Goal: Check status: Check status

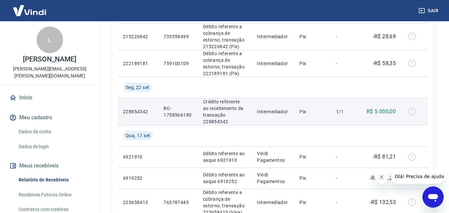
scroll to position [133, 0]
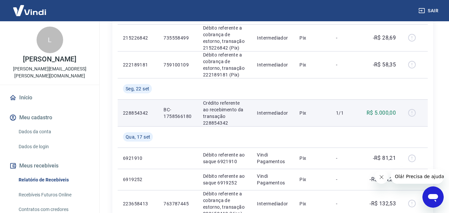
click at [411, 113] on div at bounding box center [414, 113] width 16 height 11
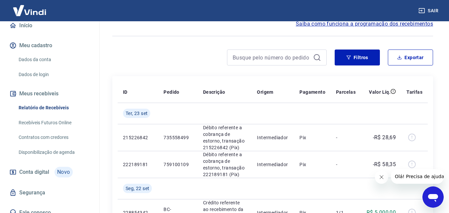
scroll to position [66, 0]
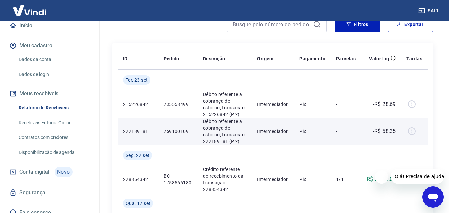
click at [411, 132] on div at bounding box center [414, 131] width 16 height 11
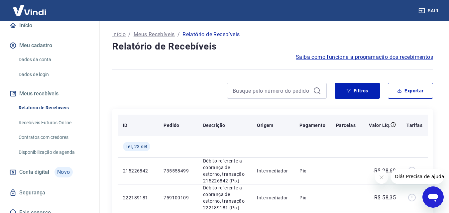
click at [316, 121] on th "Pagamento" at bounding box center [312, 125] width 37 height 21
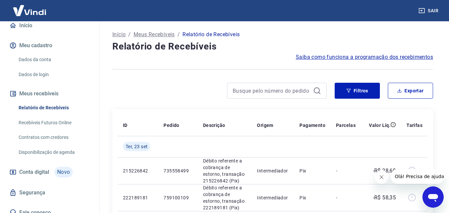
click at [23, 11] on img at bounding box center [29, 10] width 43 height 20
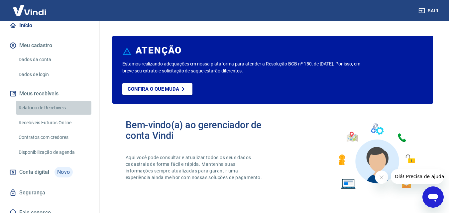
click at [69, 101] on link "Relatório de Recebíveis" at bounding box center [53, 108] width 75 height 14
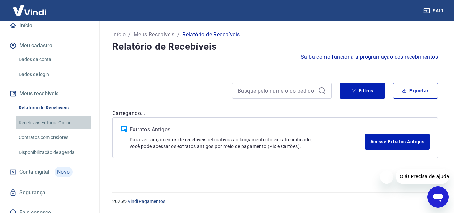
click at [61, 116] on link "Recebíveis Futuros Online" at bounding box center [53, 123] width 75 height 14
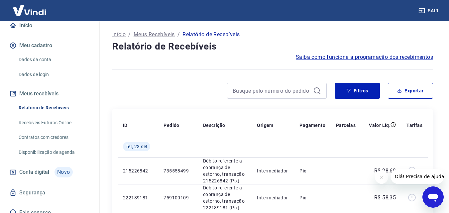
click at [31, 10] on img at bounding box center [29, 10] width 43 height 20
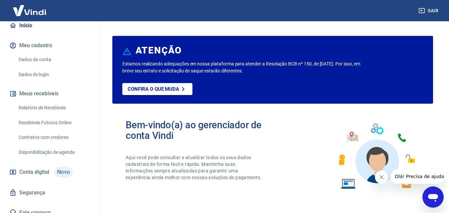
click at [31, 10] on img at bounding box center [29, 10] width 43 height 20
click at [30, 53] on link "Dados da conta" at bounding box center [53, 60] width 75 height 14
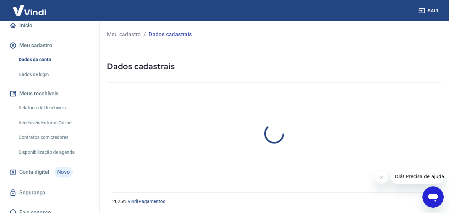
select select "MG"
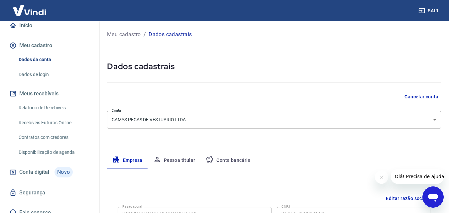
click at [228, 160] on button "Conta bancária" at bounding box center [227, 160] width 55 height 16
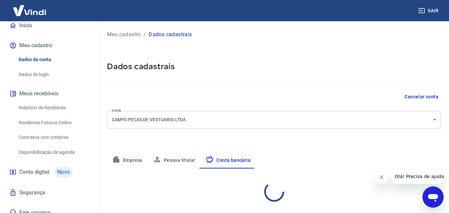
select select "1"
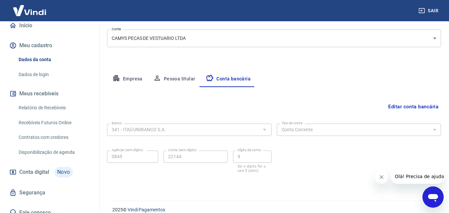
scroll to position [90, 0]
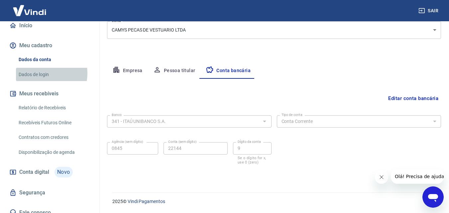
click at [41, 68] on link "Dados de login" at bounding box center [53, 75] width 75 height 14
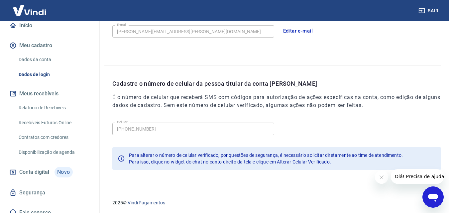
scroll to position [213, 0]
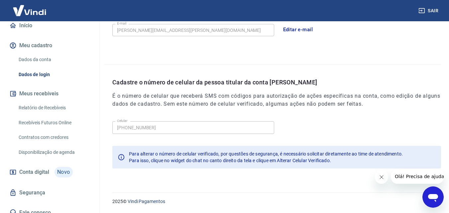
click at [54, 101] on link "Relatório de Recebíveis" at bounding box center [53, 108] width 75 height 14
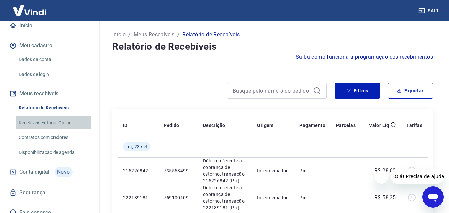
click at [59, 116] on link "Recebíveis Futuros Online" at bounding box center [53, 123] width 75 height 14
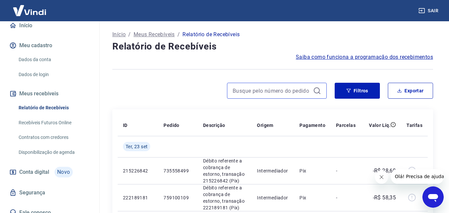
click at [244, 92] on input at bounding box center [272, 91] width 78 height 10
paste input "3988987320"
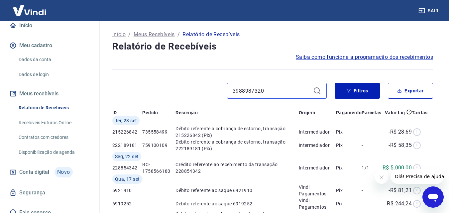
type input "3988987320"
click at [313, 92] on div "3988987320" at bounding box center [277, 91] width 100 height 16
click at [317, 89] on div "3988987320" at bounding box center [277, 91] width 100 height 16
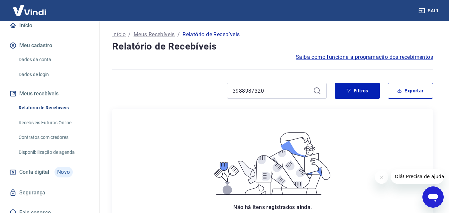
click at [66, 145] on link "Disponibilização de agenda" at bounding box center [53, 152] width 75 height 14
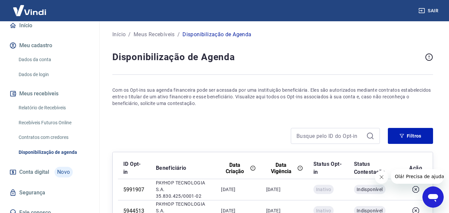
click at [53, 169] on link "Conta digital Novo" at bounding box center [49, 172] width 83 height 16
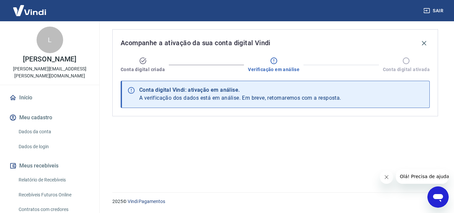
click at [35, 9] on img at bounding box center [29, 10] width 43 height 20
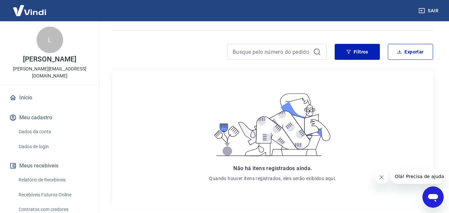
scroll to position [66, 0]
click at [51, 44] on div "L" at bounding box center [50, 40] width 27 height 27
drag, startPoint x: 32, startPoint y: 112, endPoint x: 33, endPoint y: 117, distance: 4.9
click at [32, 115] on button "Meu cadastro" at bounding box center [49, 117] width 83 height 15
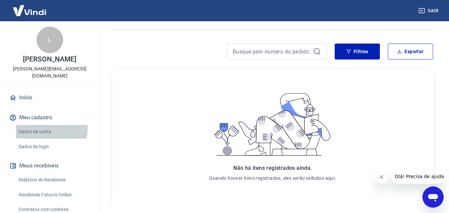
click at [35, 125] on link "Dados da conta" at bounding box center [53, 132] width 75 height 14
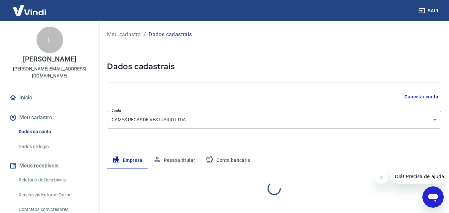
select select "MG"
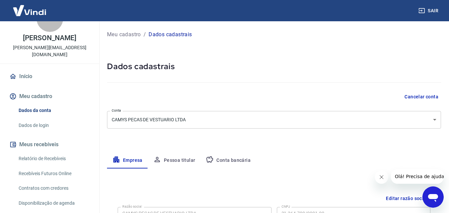
scroll to position [33, 0]
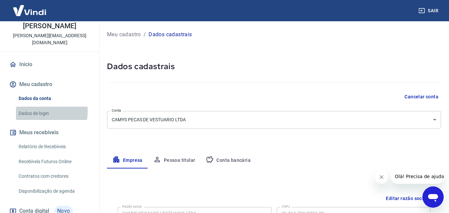
click at [38, 107] on link "Dados de login" at bounding box center [53, 114] width 75 height 14
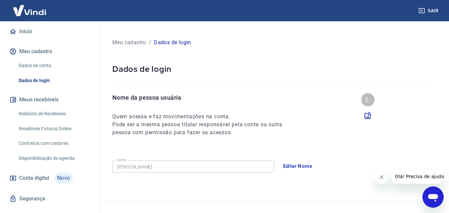
scroll to position [66, 0]
click at [50, 108] on link "Relatório de Recebíveis" at bounding box center [53, 114] width 75 height 14
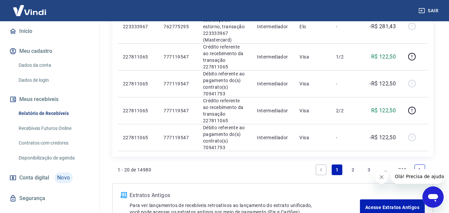
scroll to position [598, 0]
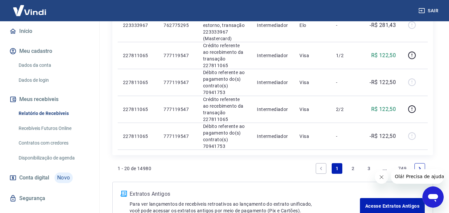
click at [353, 167] on link "2" at bounding box center [352, 168] width 11 height 11
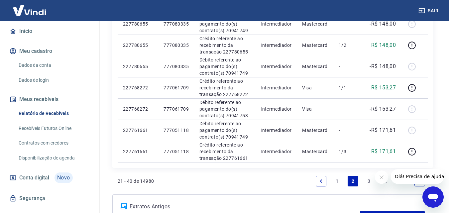
scroll to position [432, 0]
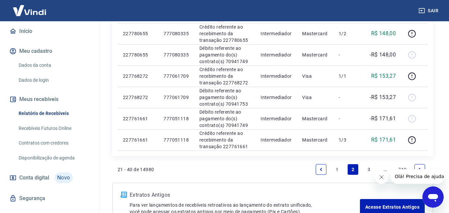
click at [365, 165] on link "3" at bounding box center [368, 169] width 11 height 11
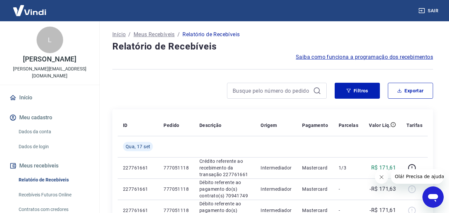
click at [31, 12] on img at bounding box center [29, 10] width 43 height 20
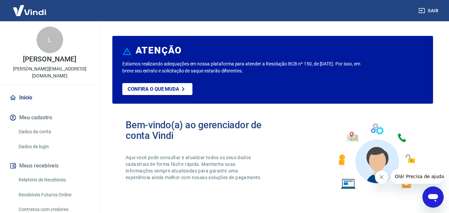
click at [30, 111] on button "Meu cadastro" at bounding box center [49, 117] width 83 height 15
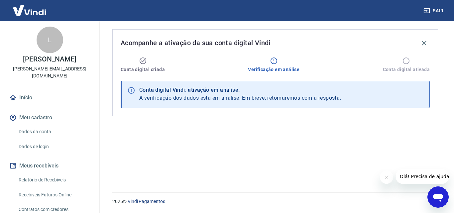
click at [403, 62] on icon at bounding box center [406, 61] width 8 height 8
drag, startPoint x: 135, startPoint y: 66, endPoint x: 141, endPoint y: 70, distance: 7.2
click at [135, 66] on div "Conta digital criada" at bounding box center [143, 65] width 44 height 16
click at [32, 14] on img at bounding box center [29, 10] width 43 height 20
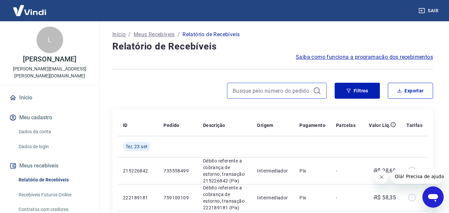
click at [261, 90] on input at bounding box center [272, 91] width 78 height 10
paste input "1912563"
type input "1912563"
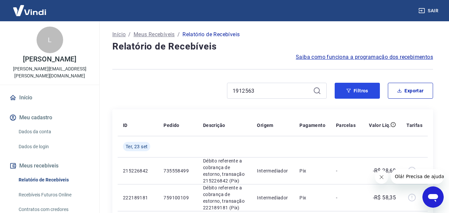
click at [367, 90] on button "Filtros" at bounding box center [356, 91] width 45 height 16
click at [318, 88] on icon at bounding box center [317, 90] width 6 height 6
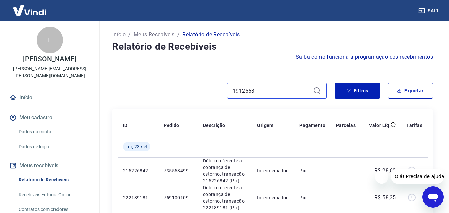
click at [303, 88] on input "1912563" at bounding box center [272, 91] width 78 height 10
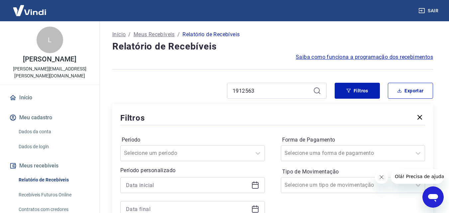
drag, startPoint x: 303, startPoint y: 88, endPoint x: 247, endPoint y: 66, distance: 59.8
click at [247, 66] on div at bounding box center [272, 69] width 321 height 16
click at [349, 93] on button "Filtros" at bounding box center [356, 91] width 45 height 16
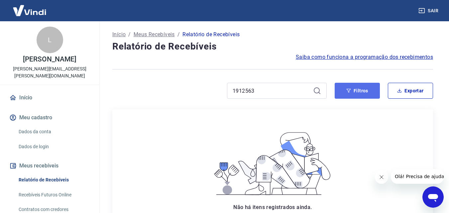
click at [350, 92] on icon "button" at bounding box center [348, 90] width 5 height 5
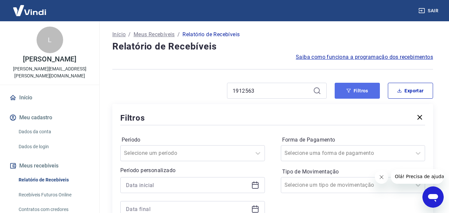
click at [348, 96] on button "Filtros" at bounding box center [356, 91] width 45 height 16
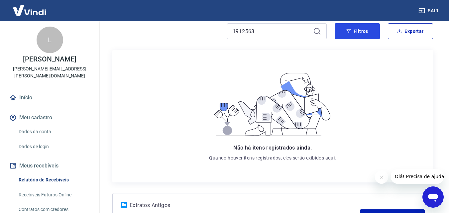
scroll to position [66, 0]
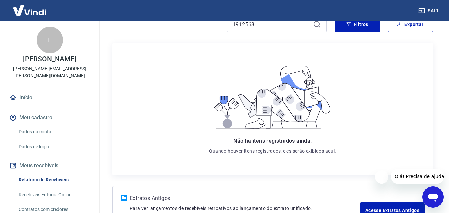
click at [317, 25] on icon at bounding box center [317, 24] width 8 height 8
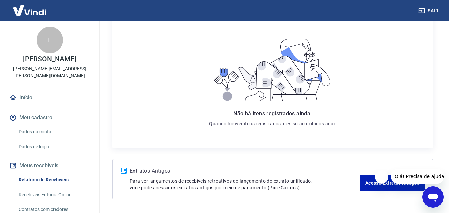
scroll to position [117, 0]
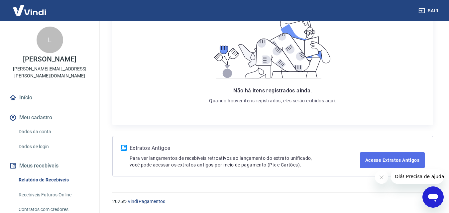
click at [378, 159] on link "Acesse Extratos Antigos" at bounding box center [392, 160] width 65 height 16
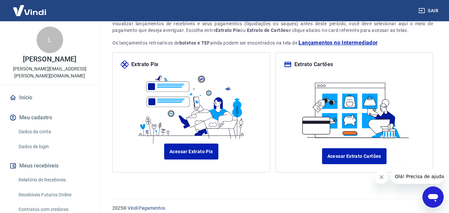
scroll to position [63, 0]
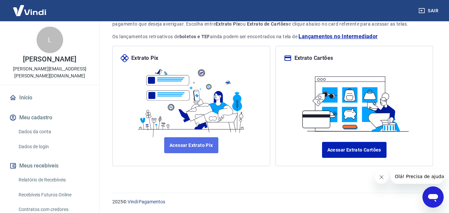
click at [187, 147] on link "Acessar Extrato Pix" at bounding box center [191, 145] width 54 height 16
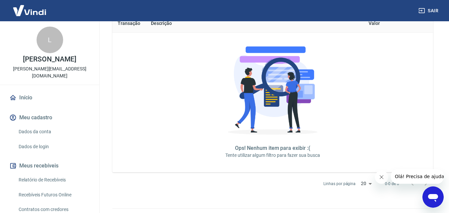
scroll to position [33, 0]
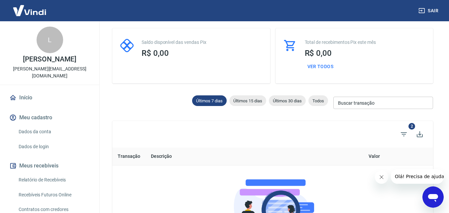
click at [158, 154] on th "Descrição" at bounding box center [215, 156] width 141 height 18
click at [239, 99] on span "Últimos 15 dias" at bounding box center [247, 100] width 37 height 5
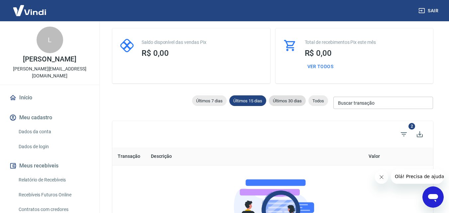
click at [284, 103] on div "Últimos 30 dias" at bounding box center [287, 100] width 37 height 11
type input "[DATE]"
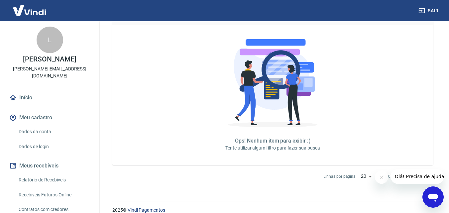
scroll to position [182, 0]
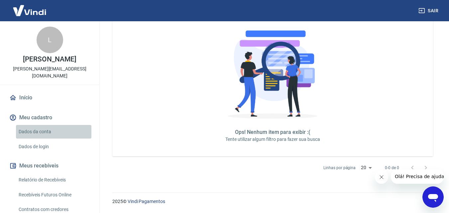
click at [63, 127] on link "Dados da conta" at bounding box center [53, 132] width 75 height 14
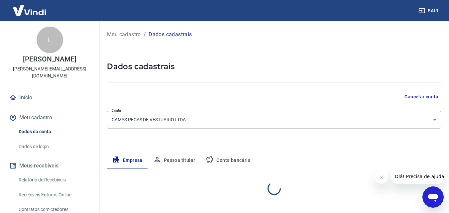
select select "MG"
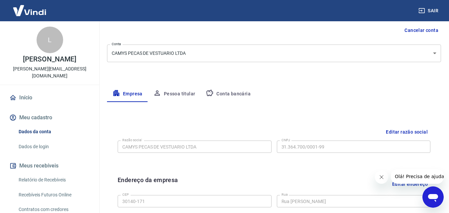
click at [176, 95] on button "Pessoa titular" at bounding box center [174, 94] width 53 height 16
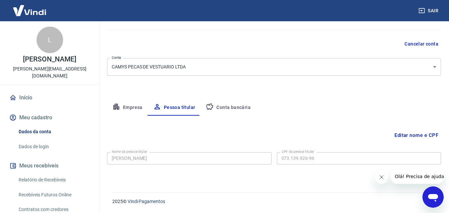
click at [236, 108] on button "Conta bancária" at bounding box center [227, 108] width 55 height 16
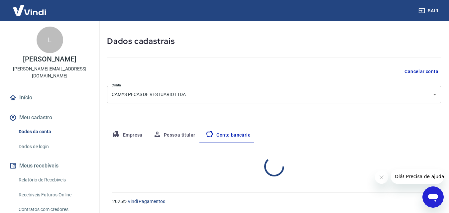
select select "1"
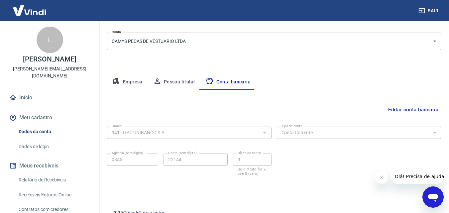
scroll to position [90, 0]
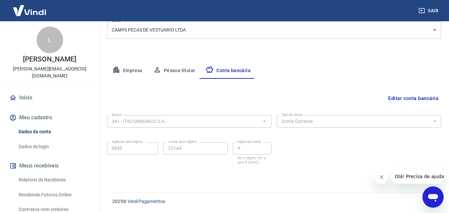
click at [43, 140] on link "Dados de login" at bounding box center [53, 147] width 75 height 14
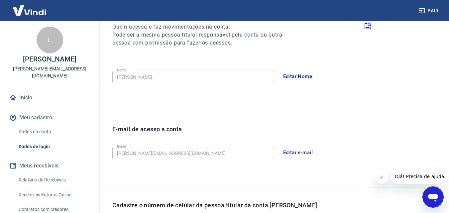
scroll to position [213, 0]
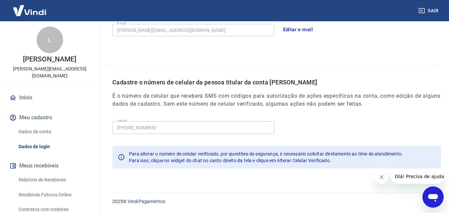
click at [62, 173] on link "Relatório de Recebíveis" at bounding box center [53, 180] width 75 height 14
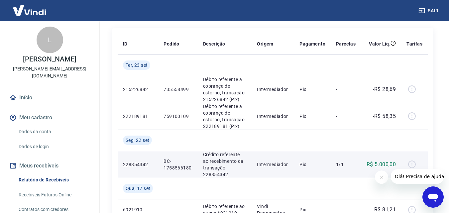
scroll to position [100, 0]
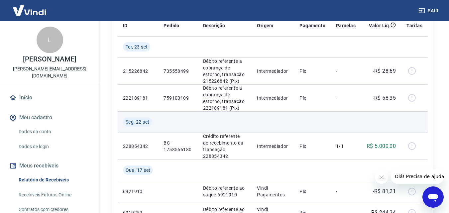
click at [184, 114] on td at bounding box center [177, 121] width 39 height 21
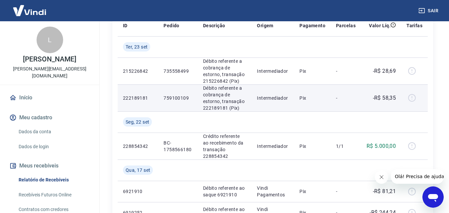
click at [175, 95] on p "759100109" at bounding box center [177, 98] width 29 height 7
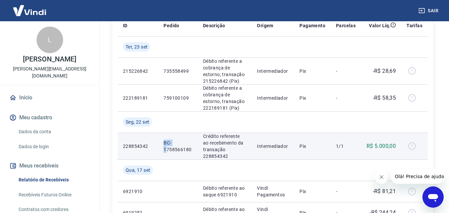
drag, startPoint x: 166, startPoint y: 147, endPoint x: 227, endPoint y: 149, distance: 60.8
click at [190, 150] on td "BC-1758566180" at bounding box center [177, 146] width 39 height 27
click at [412, 144] on div at bounding box center [414, 146] width 16 height 11
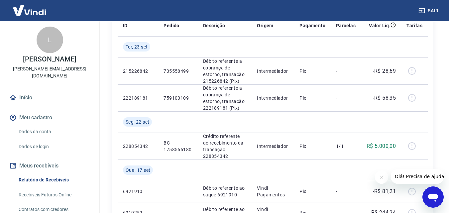
click at [46, 188] on link "Recebíveis Futuros Online" at bounding box center [53, 195] width 75 height 14
click at [31, 11] on img at bounding box center [29, 10] width 43 height 20
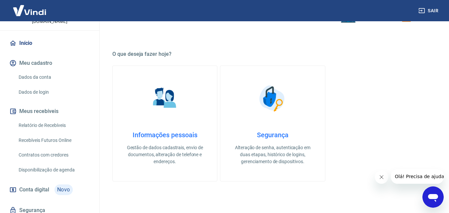
scroll to position [66, 0]
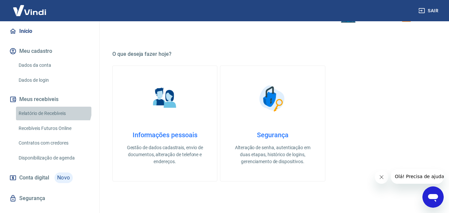
click at [53, 107] on link "Relatório de Recebíveis" at bounding box center [53, 114] width 75 height 14
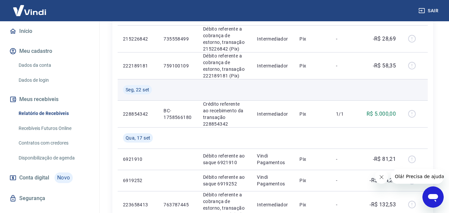
scroll to position [133, 0]
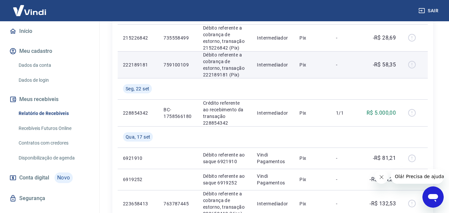
click at [414, 62] on div at bounding box center [414, 64] width 16 height 11
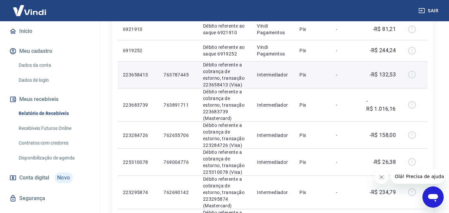
scroll to position [266, 0]
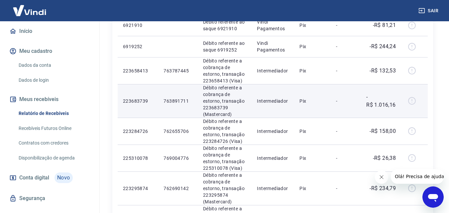
click at [383, 104] on p "-R$ 1.016,16" at bounding box center [381, 101] width 30 height 16
click at [249, 107] on td "Débito referente a cobrança de estorno, transação 223683739 (Mastercard)" at bounding box center [225, 101] width 54 height 34
click at [215, 103] on p "Débito referente a cobrança de estorno, transação 223683739 (Mastercard)" at bounding box center [225, 100] width 44 height 33
click at [186, 101] on p "763891711" at bounding box center [177, 101] width 29 height 7
drag, startPoint x: 146, startPoint y: 99, endPoint x: 119, endPoint y: 101, distance: 27.6
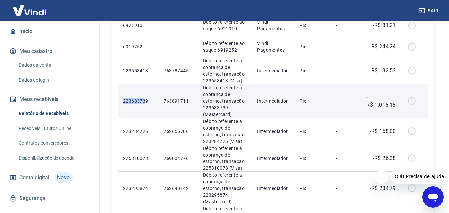
click at [119, 101] on td "223683739" at bounding box center [138, 101] width 41 height 34
click at [148, 106] on td "223683739" at bounding box center [138, 101] width 41 height 34
drag, startPoint x: 148, startPoint y: 99, endPoint x: 123, endPoint y: 100, distance: 25.2
click at [123, 100] on p "223683739" at bounding box center [138, 101] width 30 height 7
copy p "223683739"
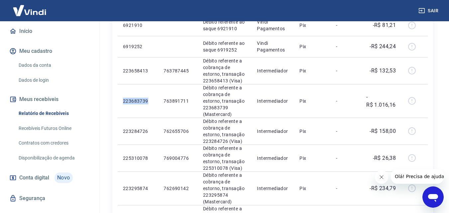
scroll to position [72, 0]
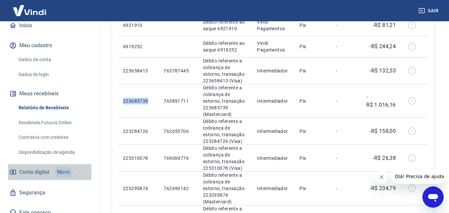
click at [51, 164] on link "Conta digital Novo" at bounding box center [49, 172] width 83 height 16
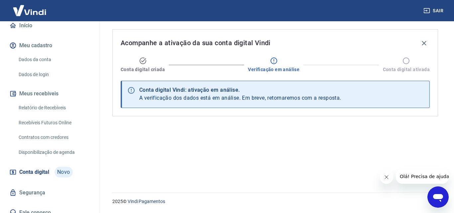
click at [33, 12] on img at bounding box center [29, 10] width 43 height 20
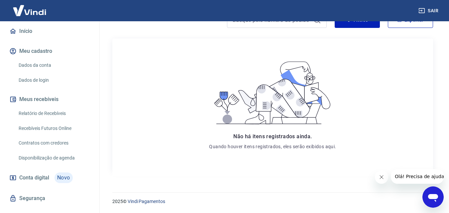
scroll to position [72, 0]
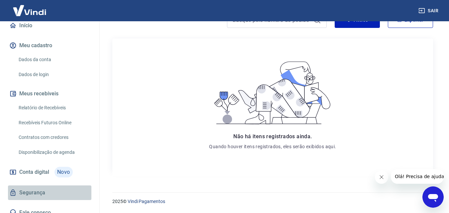
click at [59, 185] on link "Segurança" at bounding box center [49, 192] width 83 height 15
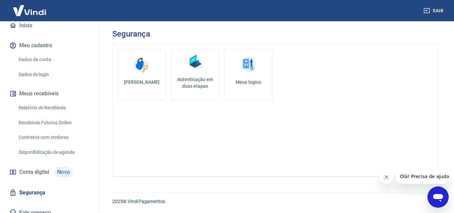
click at [254, 73] on img at bounding box center [248, 65] width 20 height 20
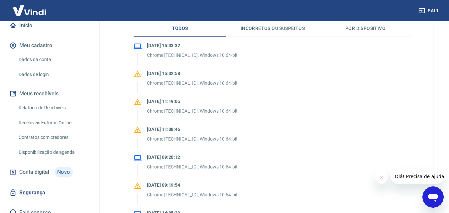
scroll to position [66, 0]
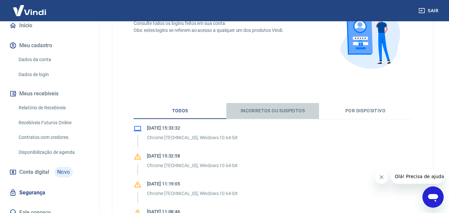
click at [291, 112] on button "Incorretos ou suspeitos" at bounding box center [272, 111] width 93 height 16
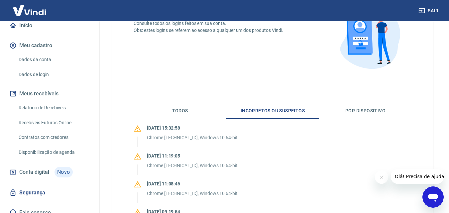
click at [370, 114] on button "Por dispositivo" at bounding box center [365, 111] width 93 height 16
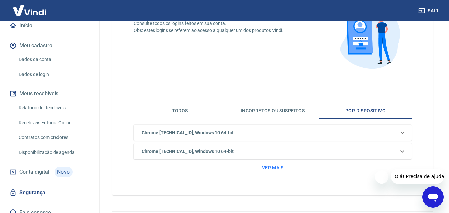
click at [403, 152] on icon at bounding box center [402, 151] width 8 height 8
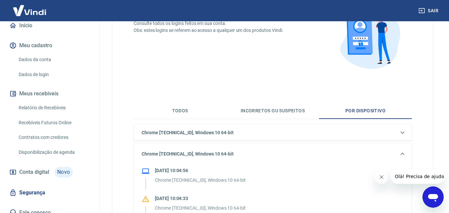
click at [403, 152] on icon at bounding box center [402, 154] width 8 height 8
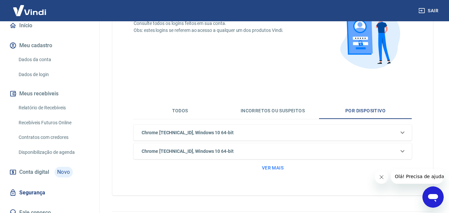
click at [402, 135] on icon at bounding box center [402, 133] width 8 height 8
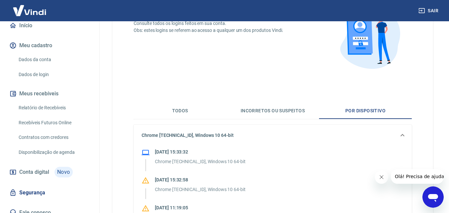
click at [402, 135] on icon at bounding box center [402, 135] width 8 height 8
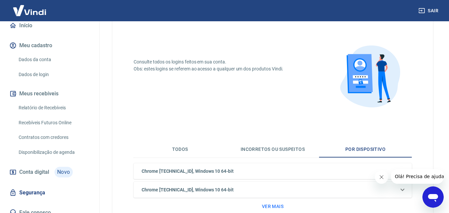
scroll to position [0, 0]
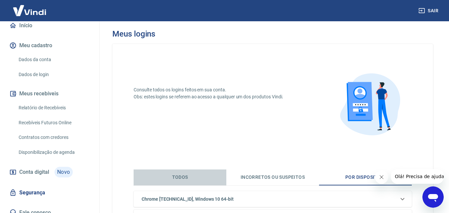
click at [199, 179] on button "Todos" at bounding box center [180, 177] width 93 height 16
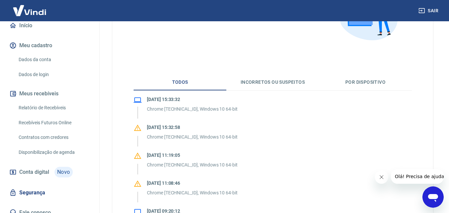
scroll to position [100, 0]
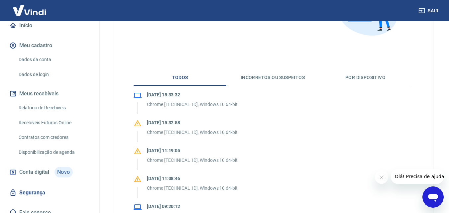
click at [51, 146] on link "Disponibilização de agenda" at bounding box center [53, 152] width 75 height 14
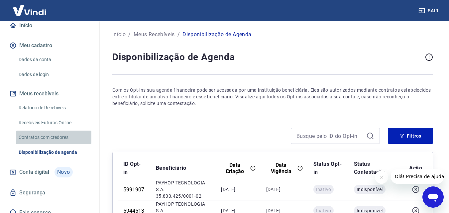
click at [59, 132] on link "Contratos com credores" at bounding box center [53, 138] width 75 height 14
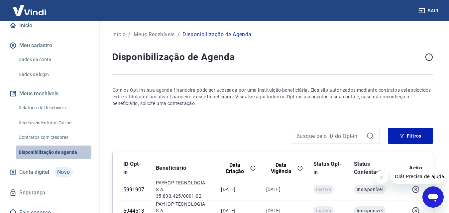
click at [61, 145] on link "Disponibilização de agenda" at bounding box center [53, 152] width 75 height 14
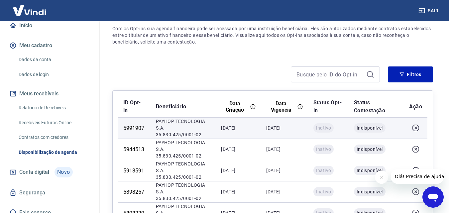
scroll to position [66, 0]
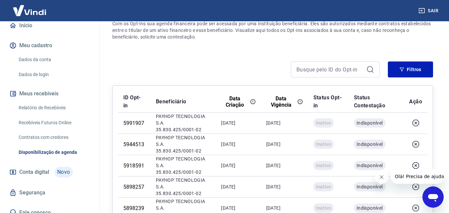
click at [60, 133] on link "Contratos com credores" at bounding box center [53, 138] width 75 height 14
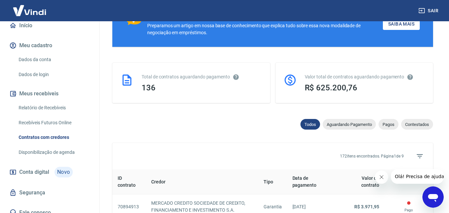
scroll to position [133, 0]
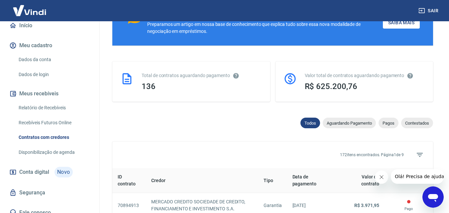
click at [293, 85] on div "Valor total de contratos aguardando pagamento R$ 625.200,76" at bounding box center [354, 81] width 158 height 40
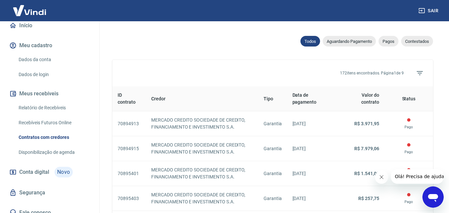
scroll to position [233, 0]
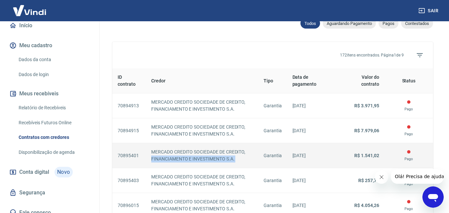
drag, startPoint x: 257, startPoint y: 141, endPoint x: 262, endPoint y: 141, distance: 5.3
click at [262, 143] on tr "70895401 [PERSON_NAME] CREDITO SOCIEDADE DE CREDITO, FINANCIAMENTO E INVESTIMEN…" at bounding box center [272, 155] width 321 height 25
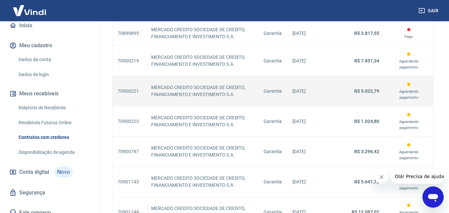
scroll to position [546, 0]
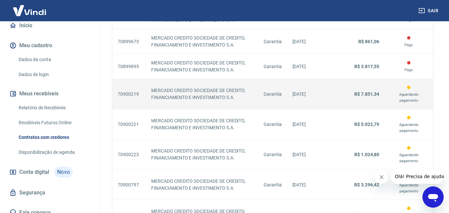
click at [281, 89] on td "Garantia" at bounding box center [272, 94] width 29 height 30
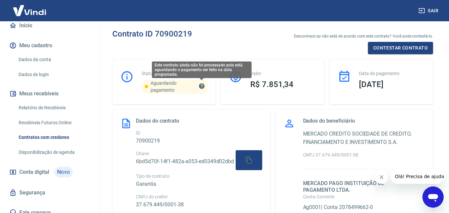
click at [202, 85] on icon "Este contrato ainda não foi processado pois está aguardando o pagamento ser fei…" at bounding box center [201, 86] width 7 height 7
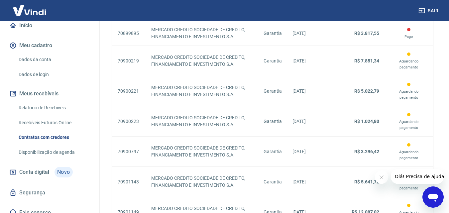
scroll to position [661, 0]
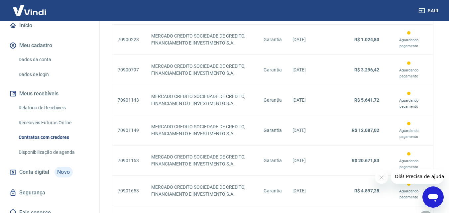
click at [425, 213] on icon "Próxima página" at bounding box center [426, 217] width 8 height 8
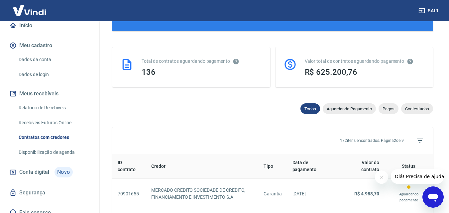
scroll to position [661, 0]
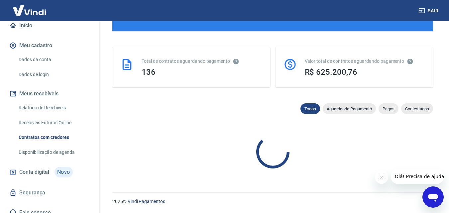
scroll to position [661, 0]
